Goal: Task Accomplishment & Management: Complete application form

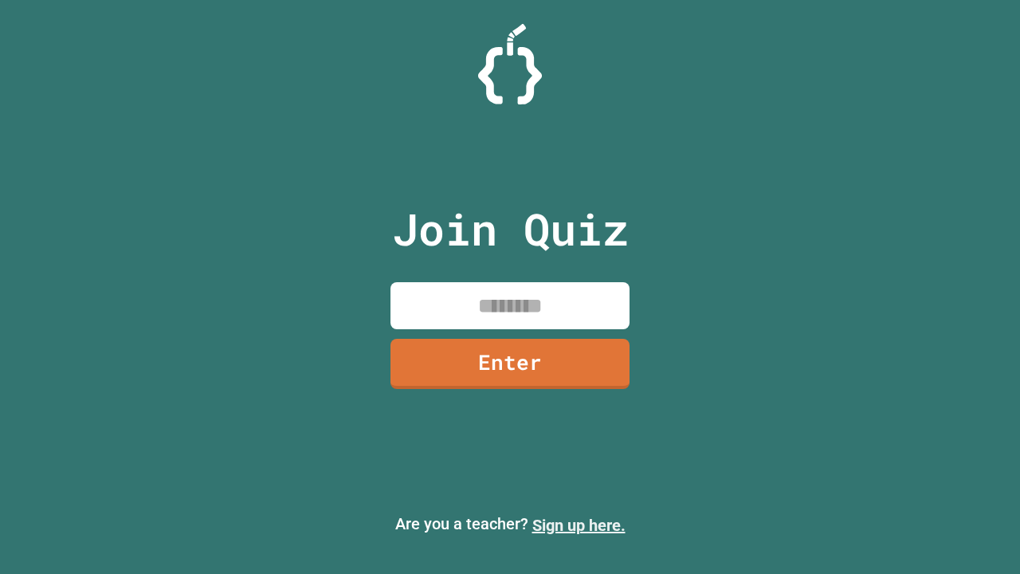
click at [579, 525] on link "Sign up here." at bounding box center [579, 525] width 93 height 19
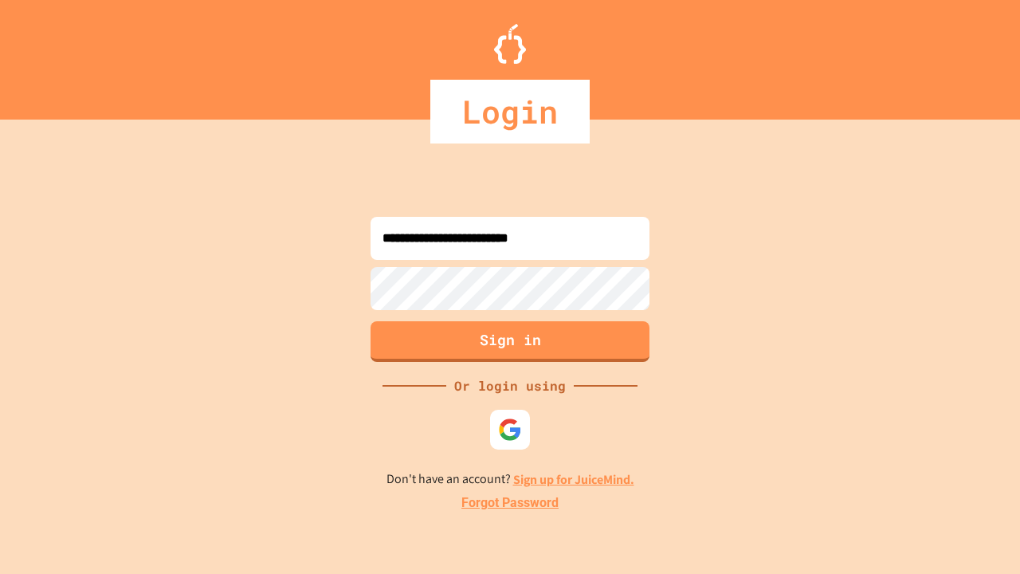
type input "**********"
